Goal: Check status

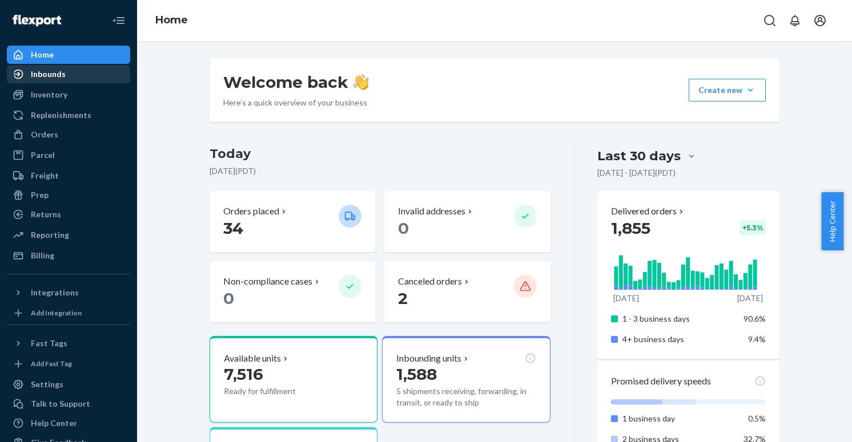
click at [41, 70] on div "Inbounds" at bounding box center [48, 74] width 35 height 11
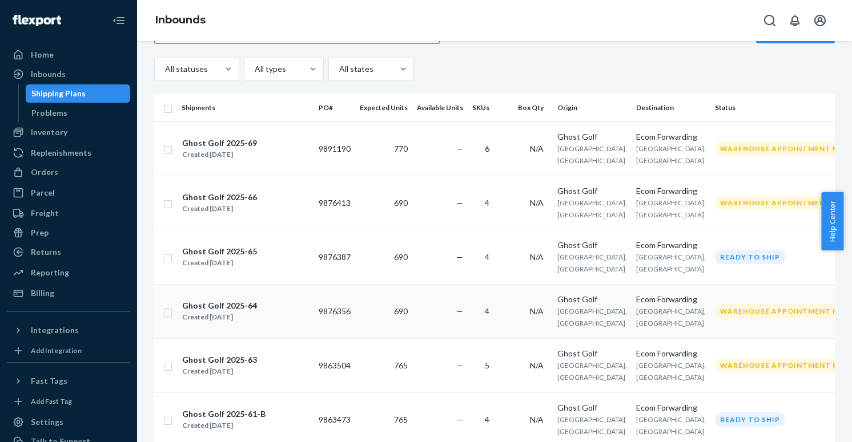
scroll to position [38, 0]
click at [261, 324] on div "Ghost Golf 2025-64 Created [DATE]" at bounding box center [246, 312] width 128 height 24
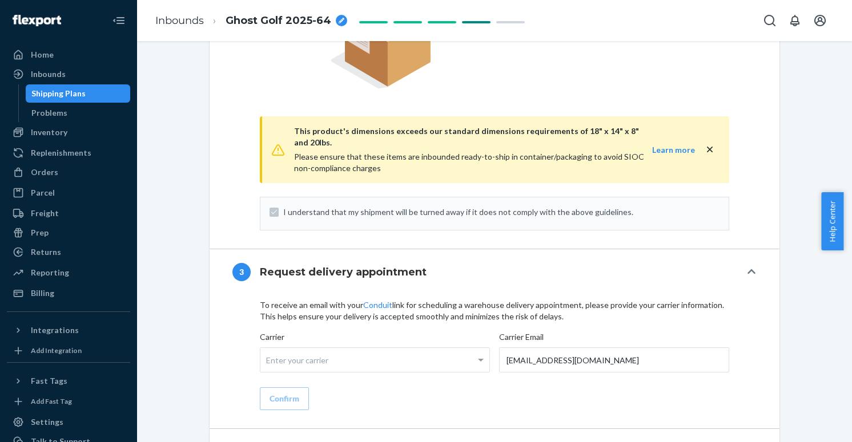
scroll to position [1138, 0]
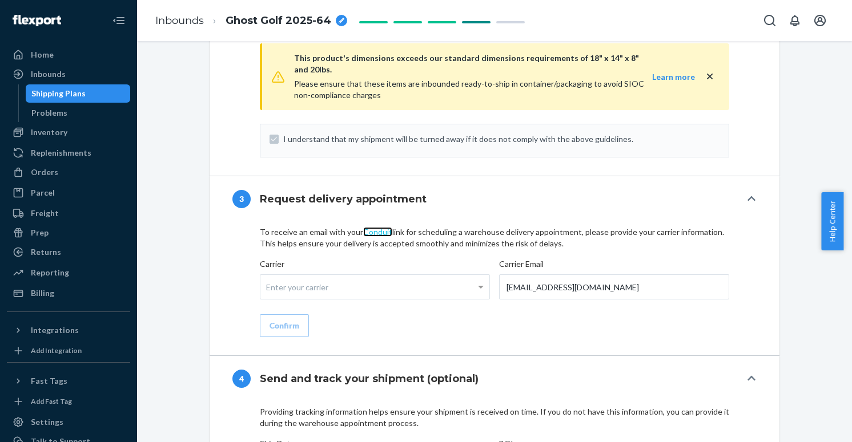
click at [380, 227] on link "Conduit" at bounding box center [377, 232] width 29 height 10
